Goal: Transaction & Acquisition: Obtain resource

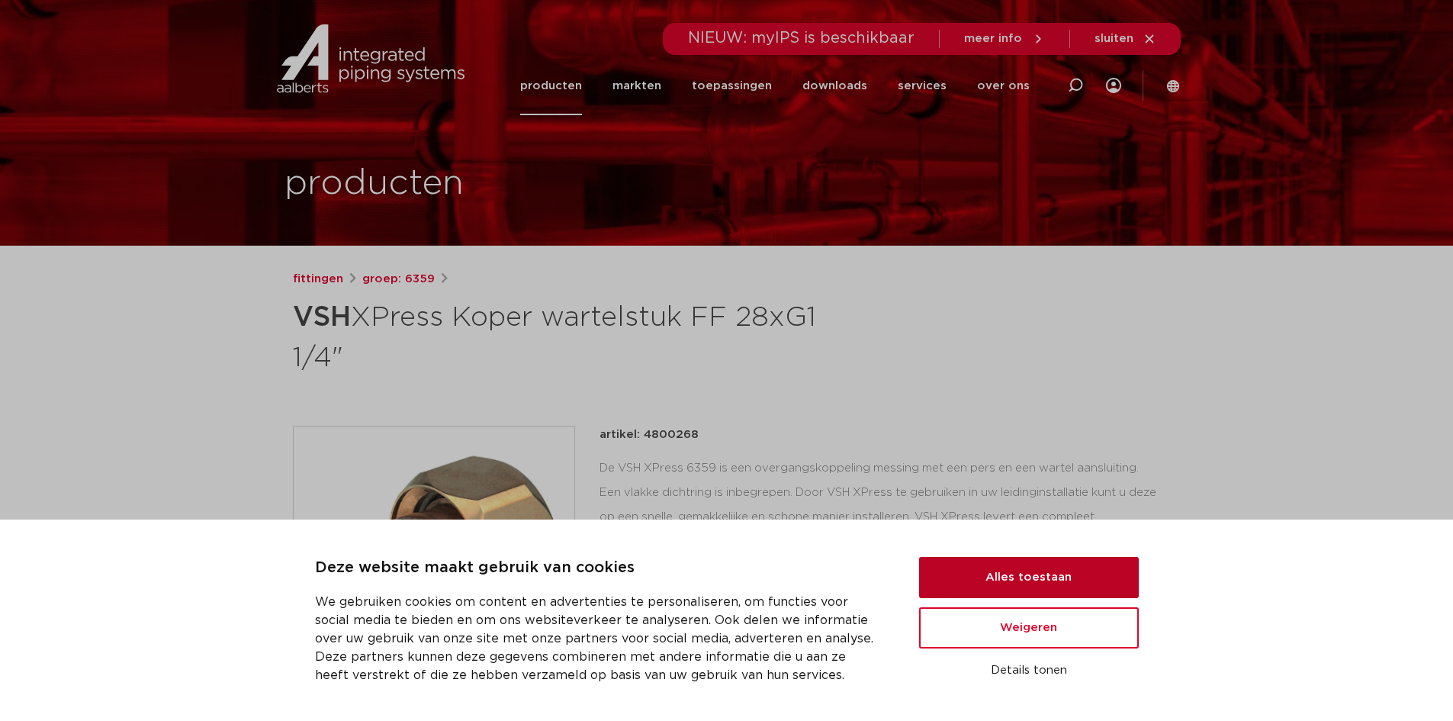
click at [1032, 575] on button "Alles toestaan" at bounding box center [1029, 577] width 220 height 41
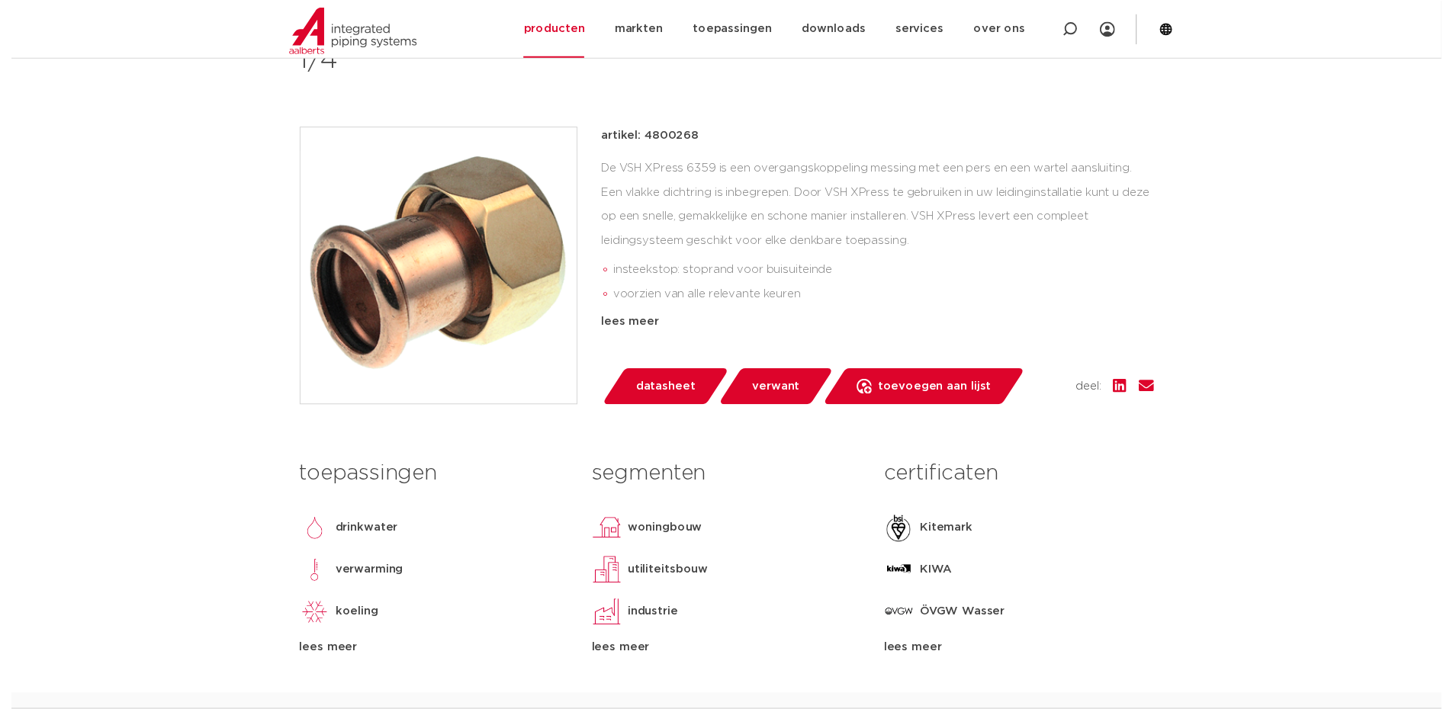
scroll to position [381, 0]
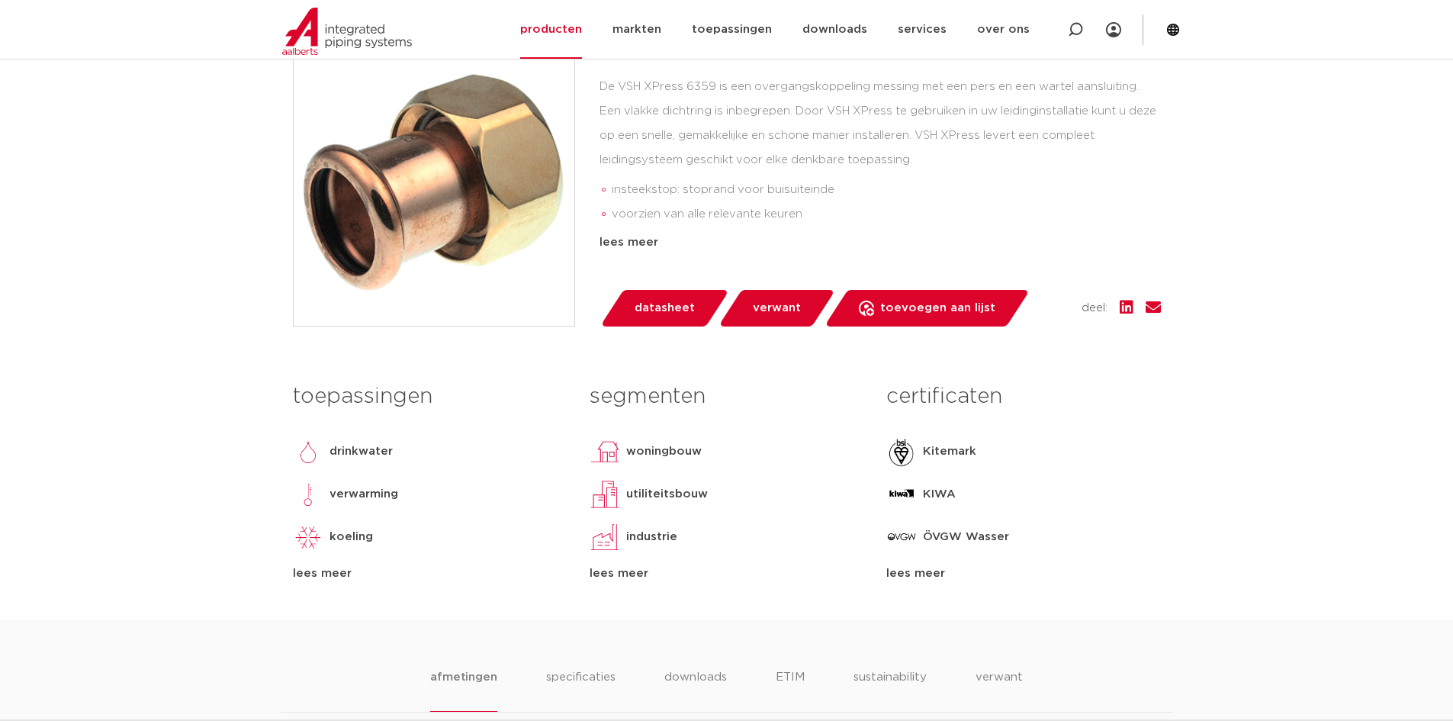
click at [674, 300] on span "datasheet" at bounding box center [664, 308] width 60 height 24
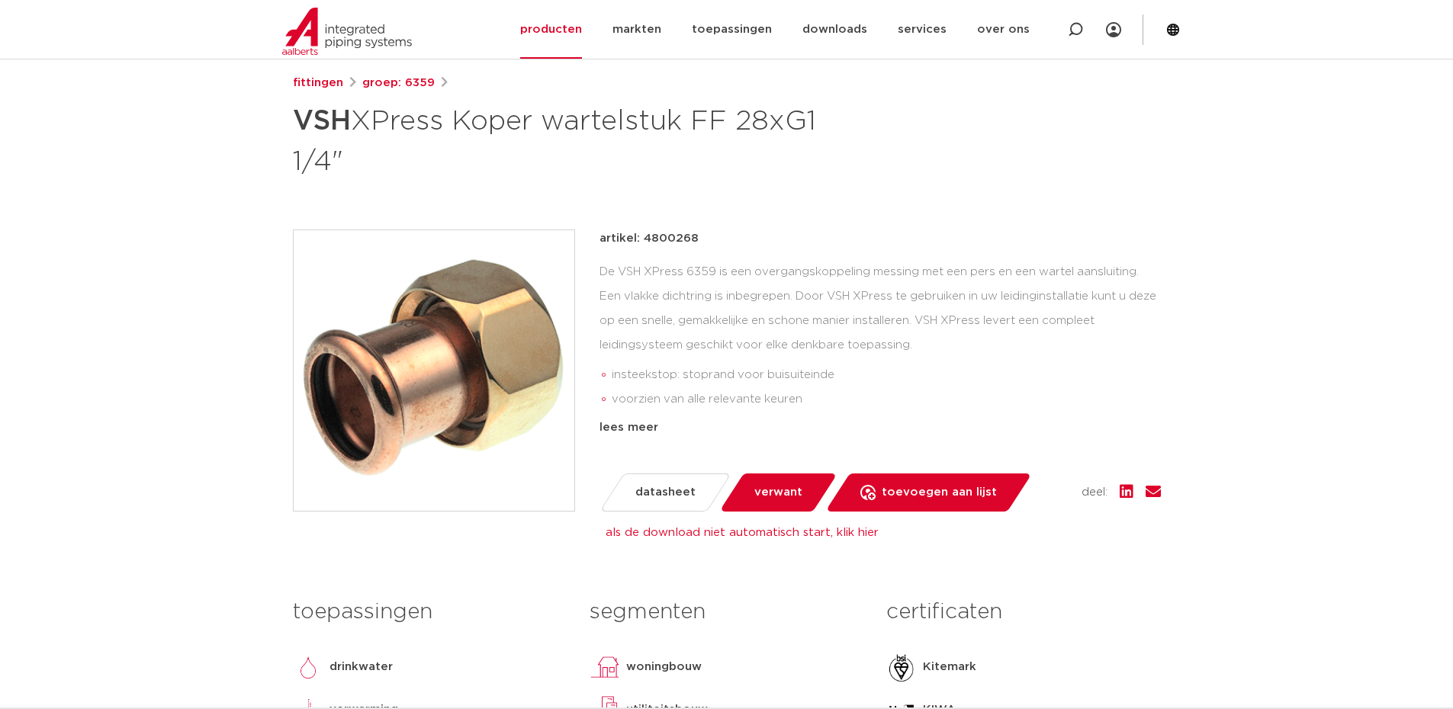
scroll to position [153, 0]
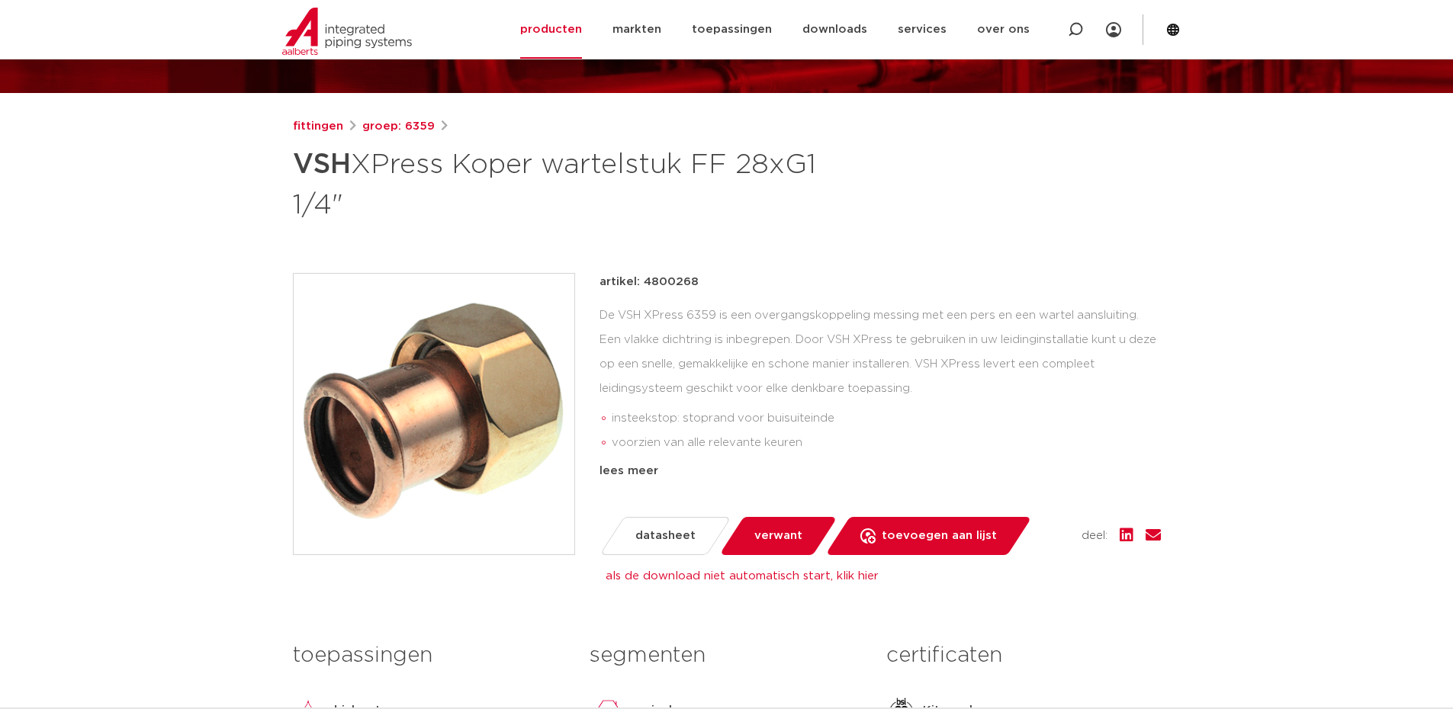
click at [663, 538] on span "datasheet" at bounding box center [665, 536] width 60 height 24
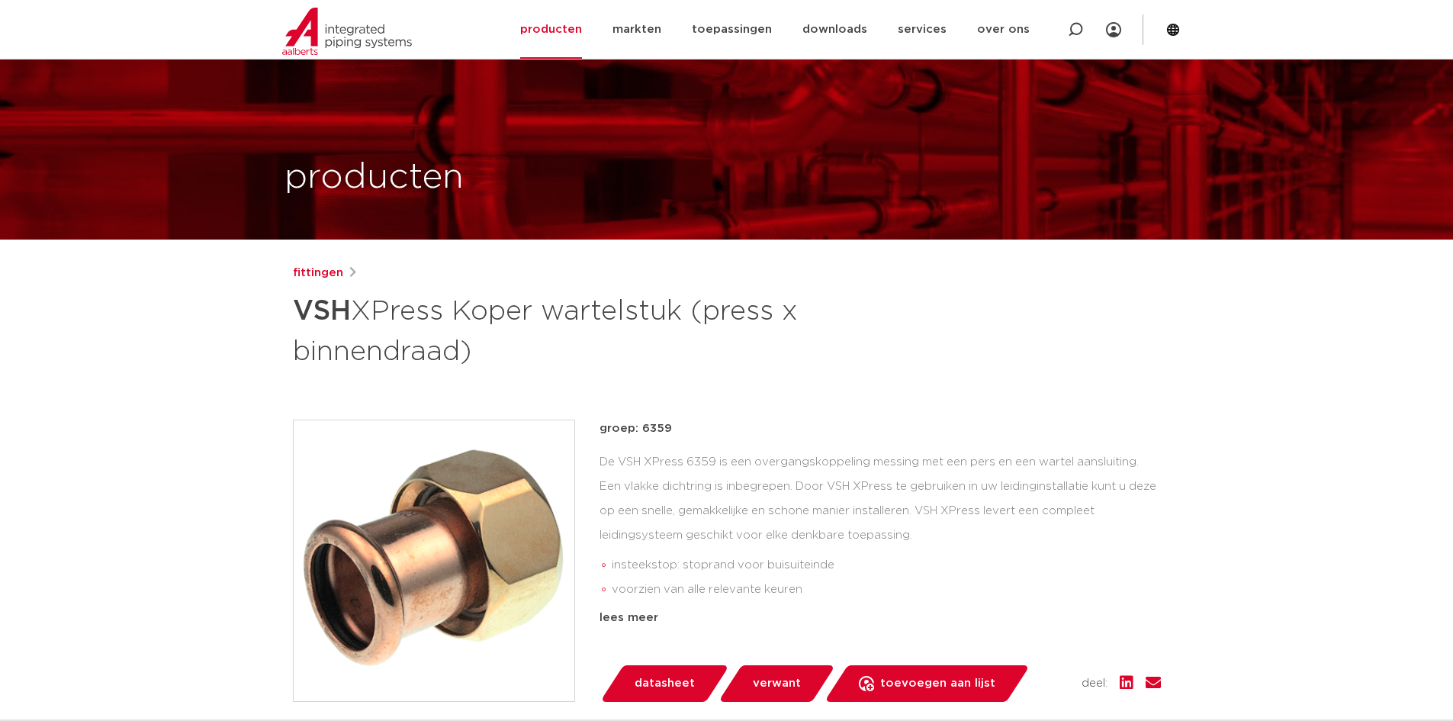
scroll to position [5, 0]
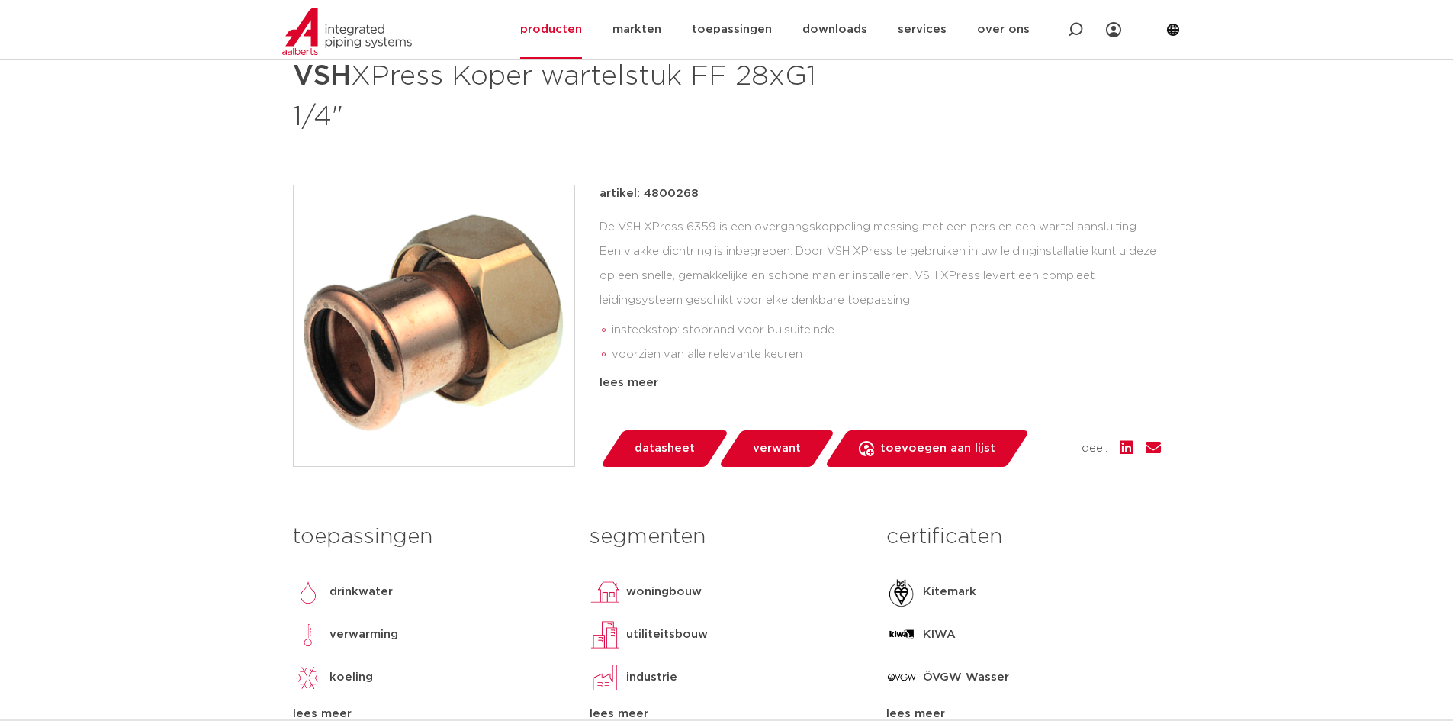
scroll to position [153, 0]
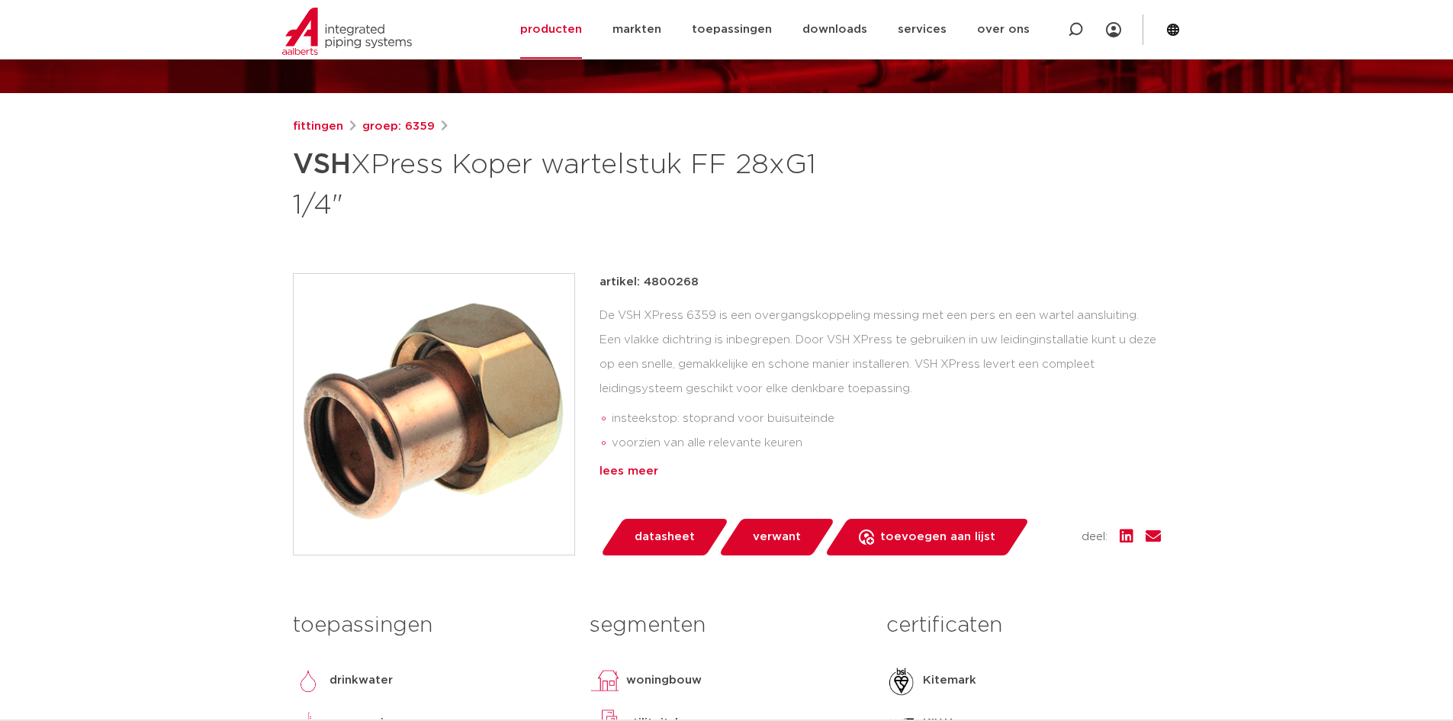
click at [616, 470] on div "lees meer" at bounding box center [879, 471] width 561 height 18
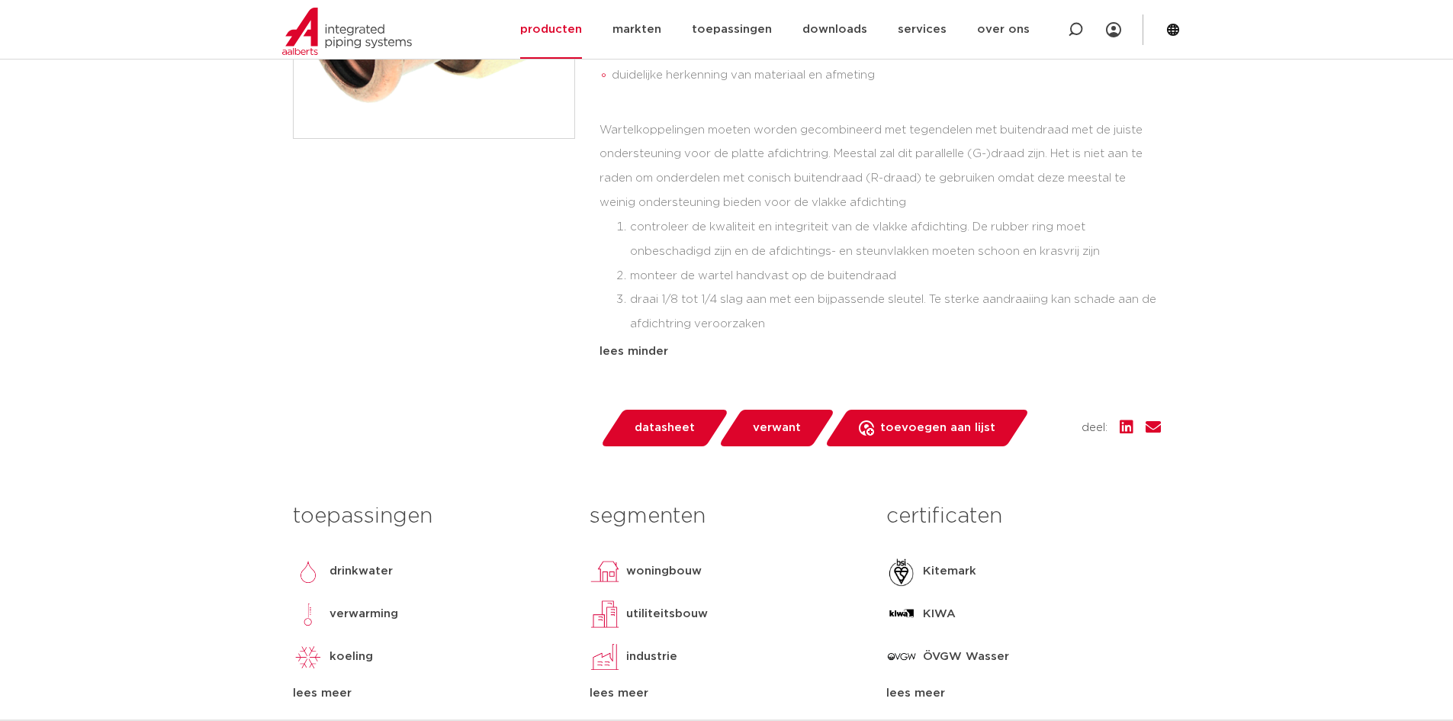
scroll to position [686, 0]
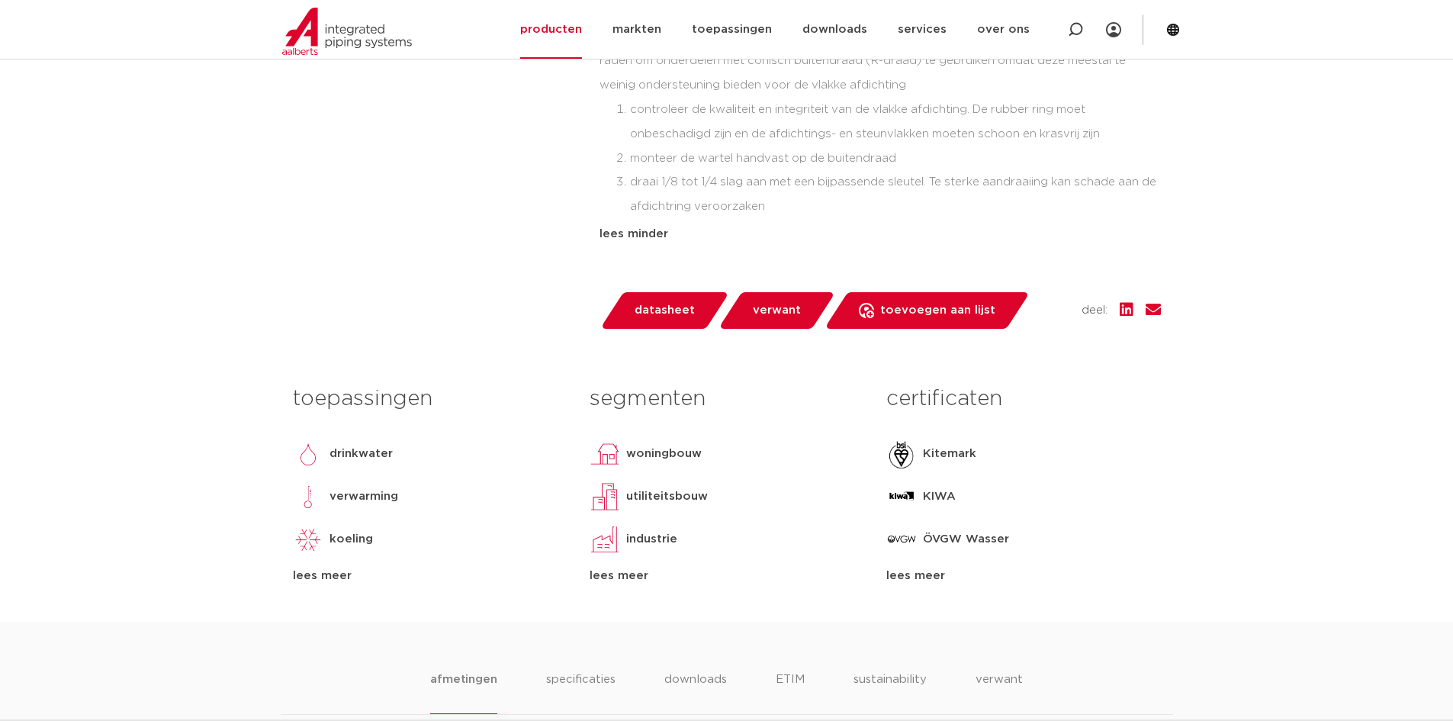
click at [777, 315] on span "verwant" at bounding box center [777, 310] width 48 height 24
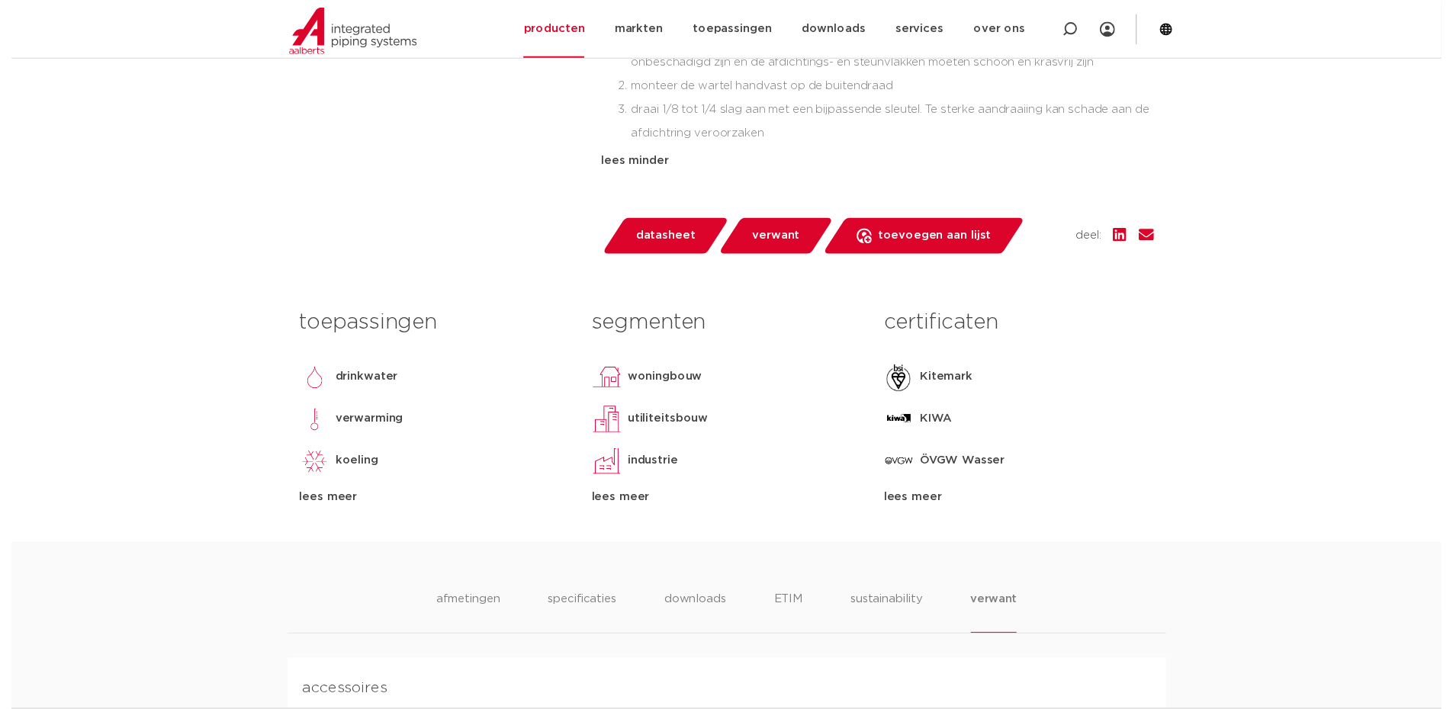
scroll to position [850, 0]
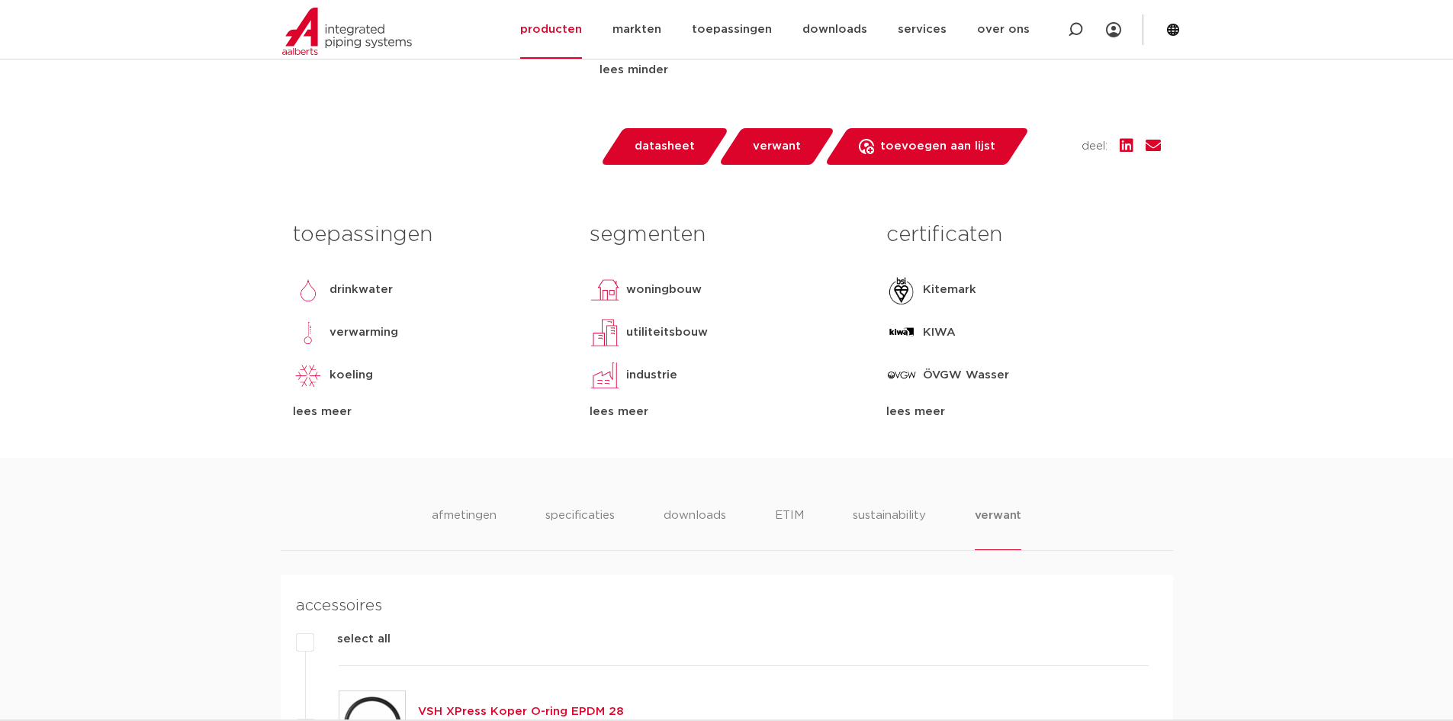
click at [663, 149] on span "datasheet" at bounding box center [664, 146] width 60 height 24
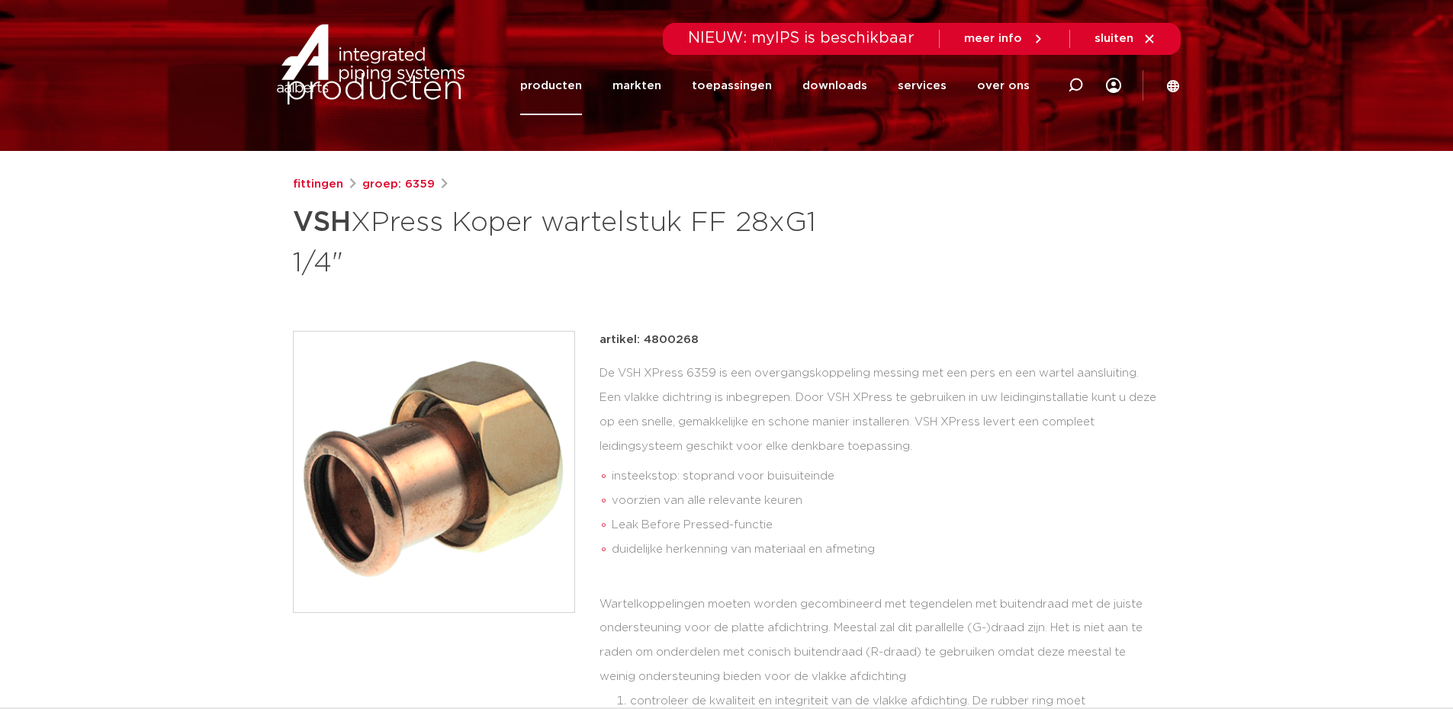
scroll to position [0, 0]
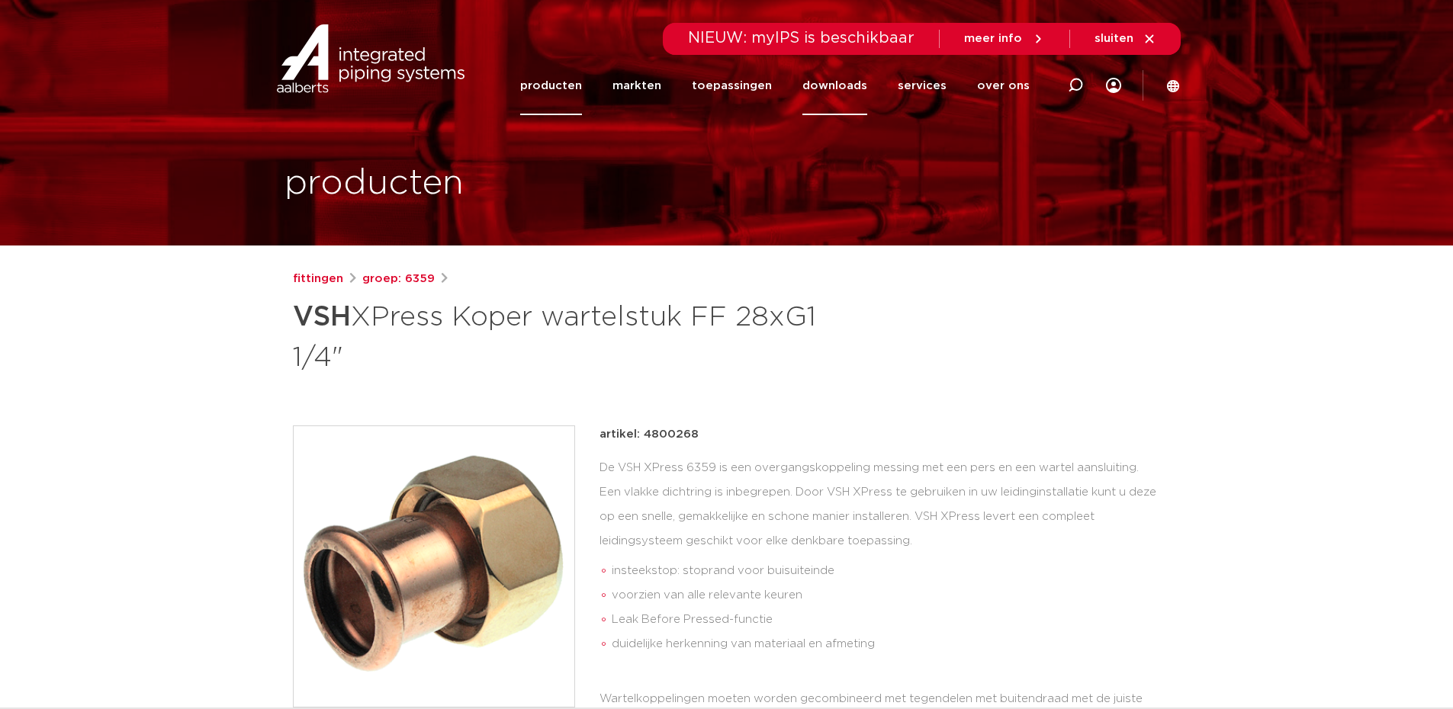
click at [855, 82] on link "downloads" at bounding box center [834, 85] width 65 height 59
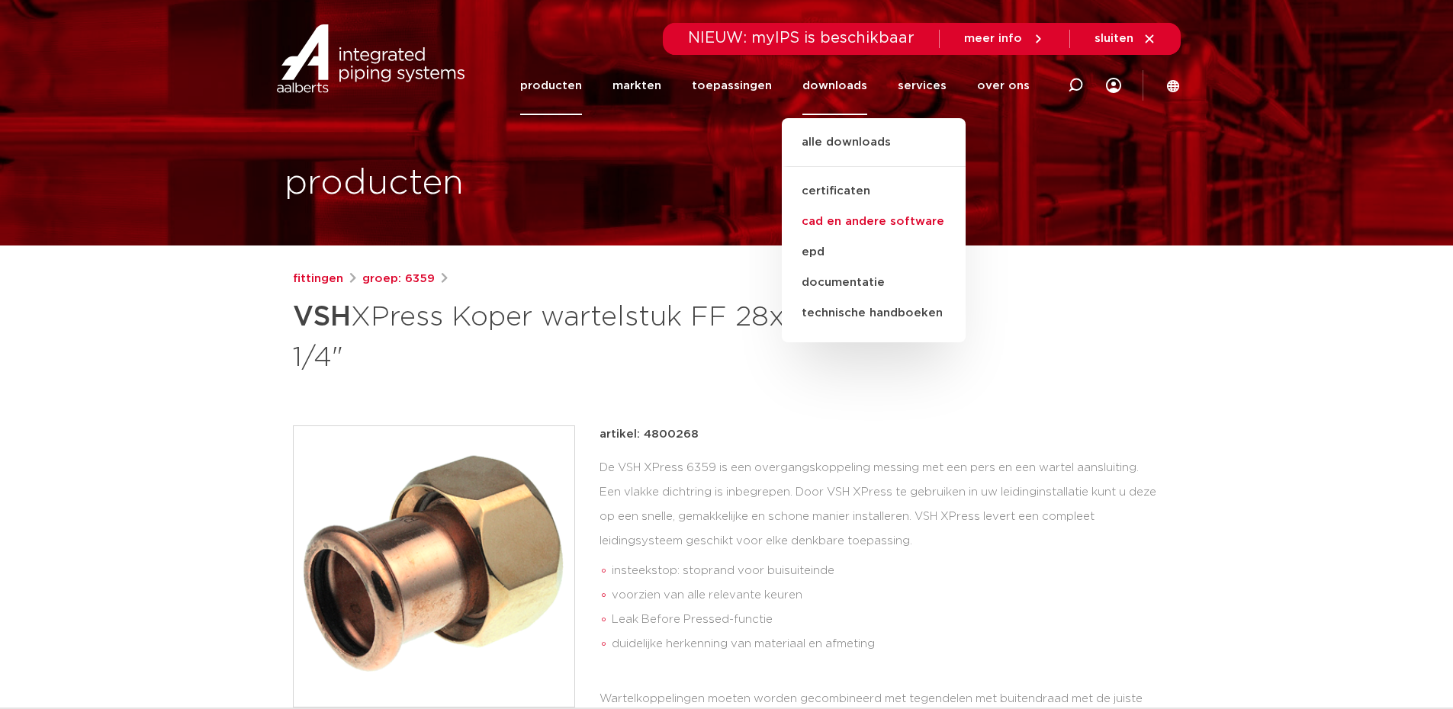
click at [877, 215] on link "cad en andere software" at bounding box center [874, 222] width 184 height 31
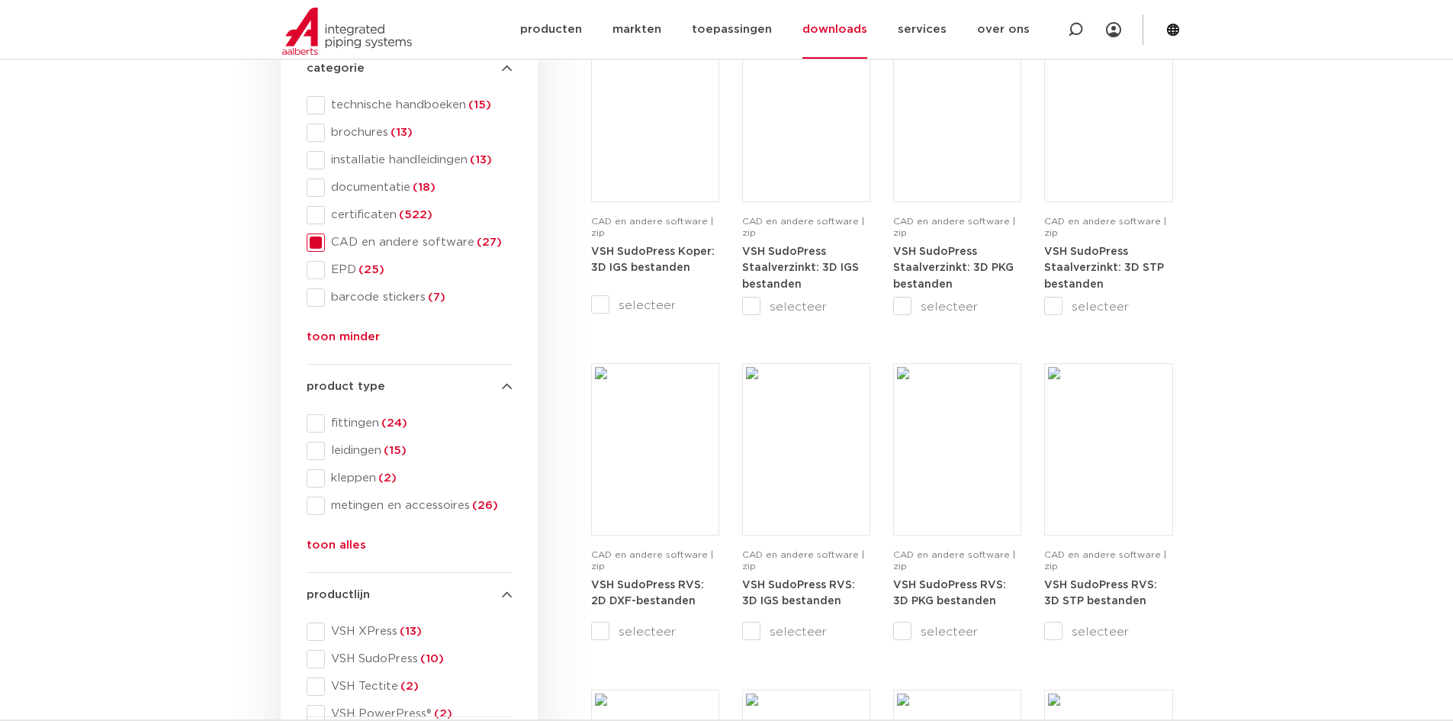
scroll to position [305, 0]
click at [316, 419] on span at bounding box center [316, 420] width 18 height 18
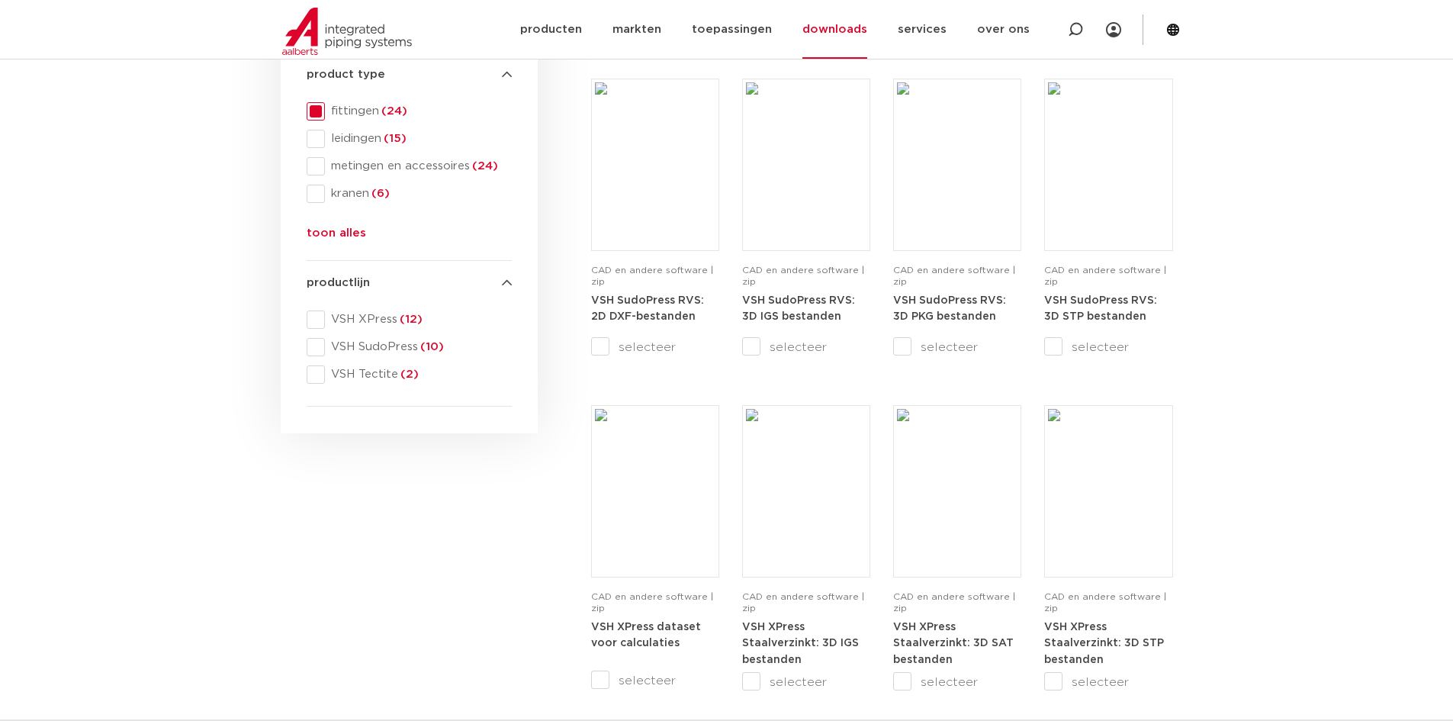
scroll to position [610, 0]
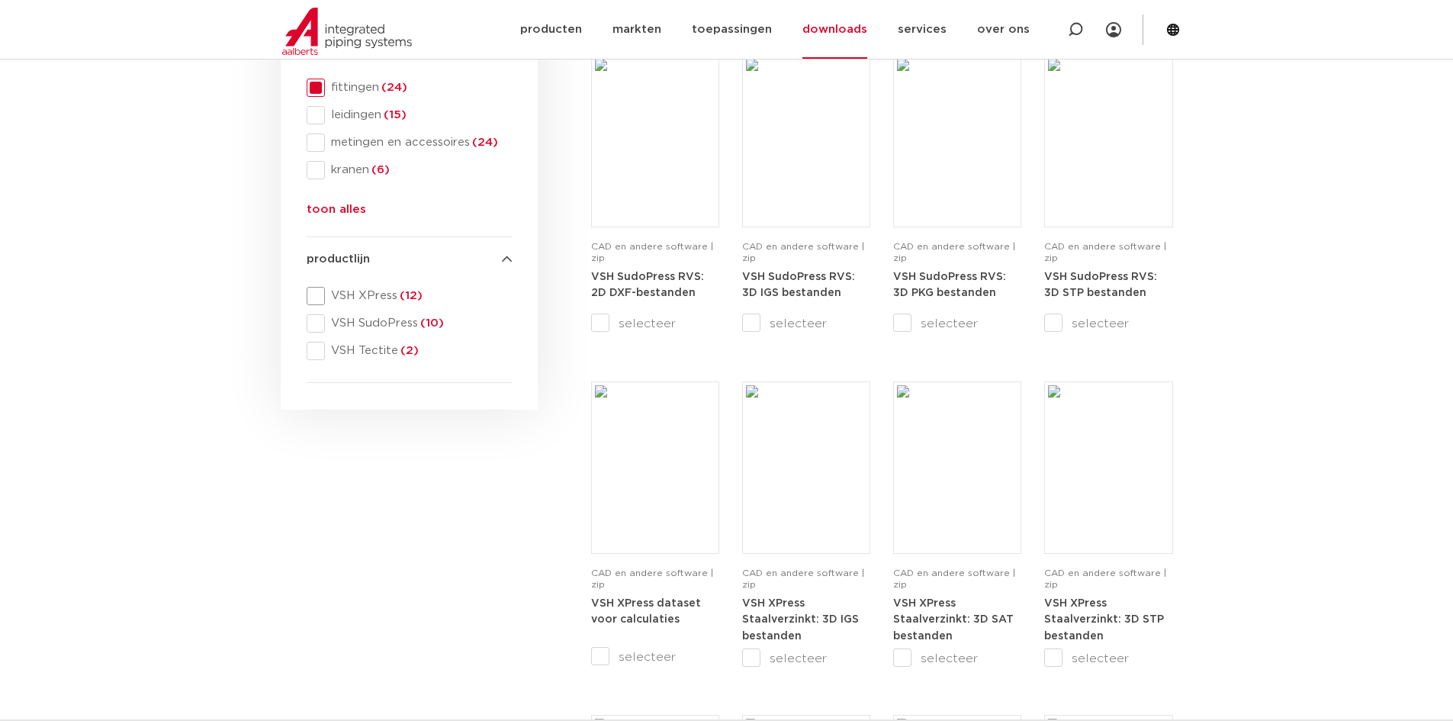
click at [312, 294] on span at bounding box center [316, 296] width 18 height 18
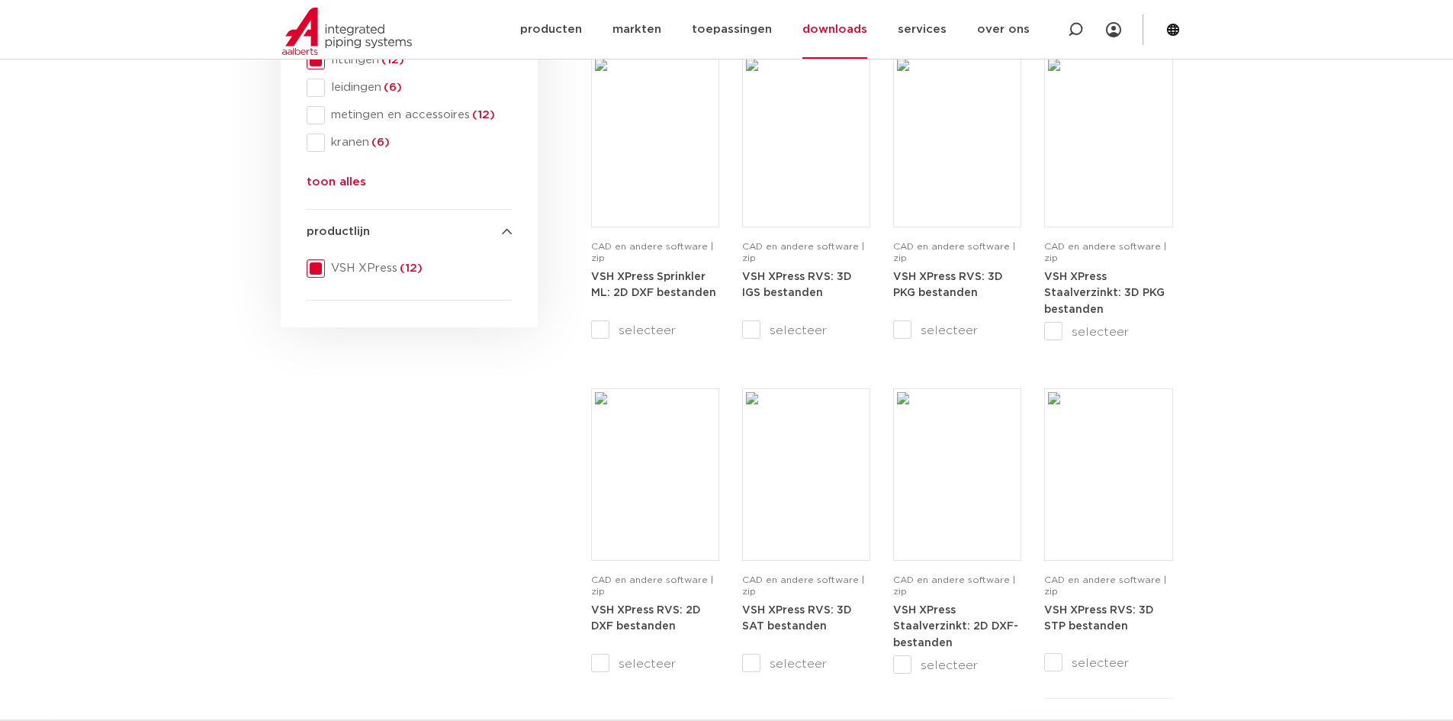
drag, startPoint x: 480, startPoint y: 540, endPoint x: 492, endPoint y: 524, distance: 20.1
click at [480, 540] on div "search downloads by name or type search Search content Clear filters filters wi…" at bounding box center [409, 183] width 272 height 1095
